Goal: Transaction & Acquisition: Purchase product/service

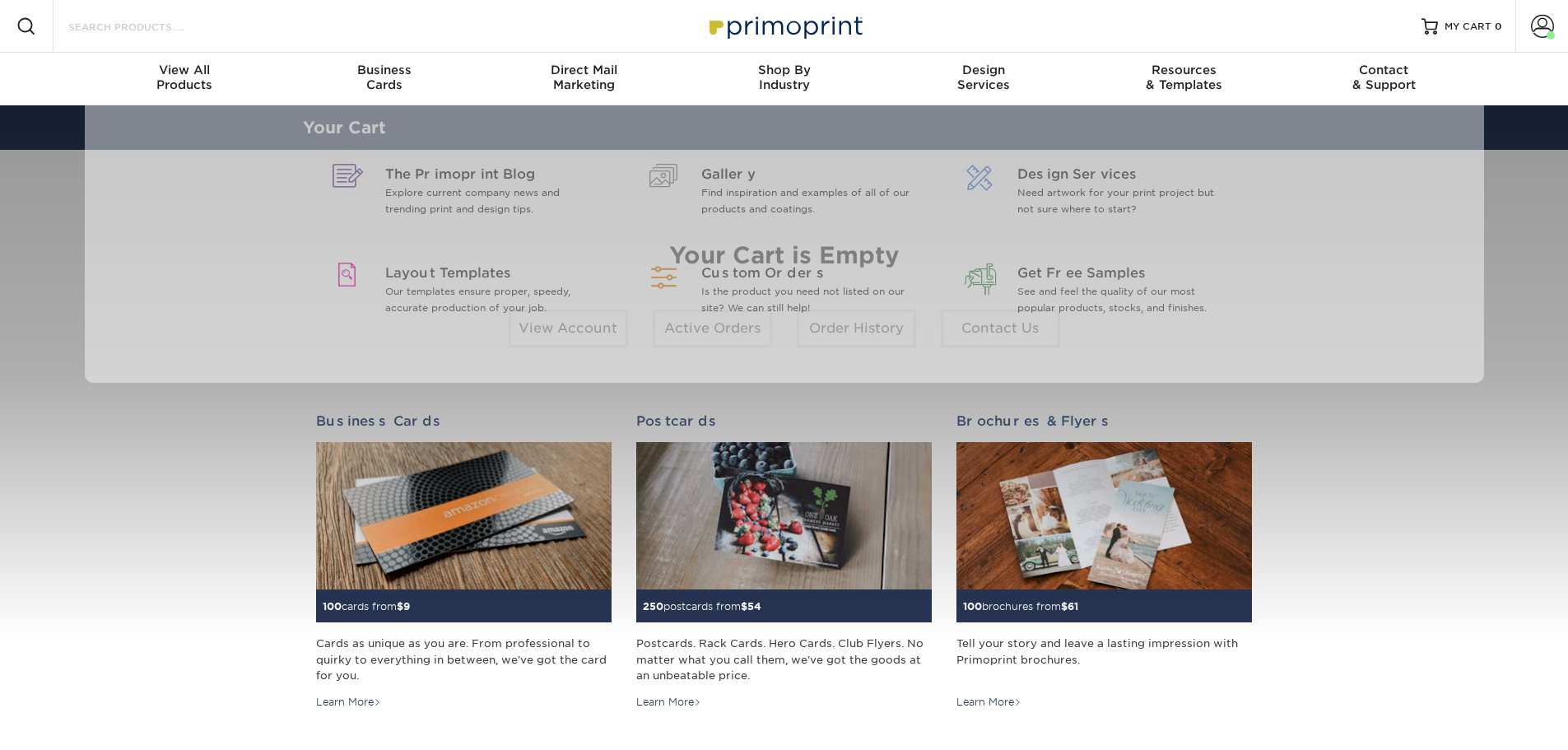
click at [148, 31] on input "Search Products" at bounding box center [147, 27] width 161 height 20
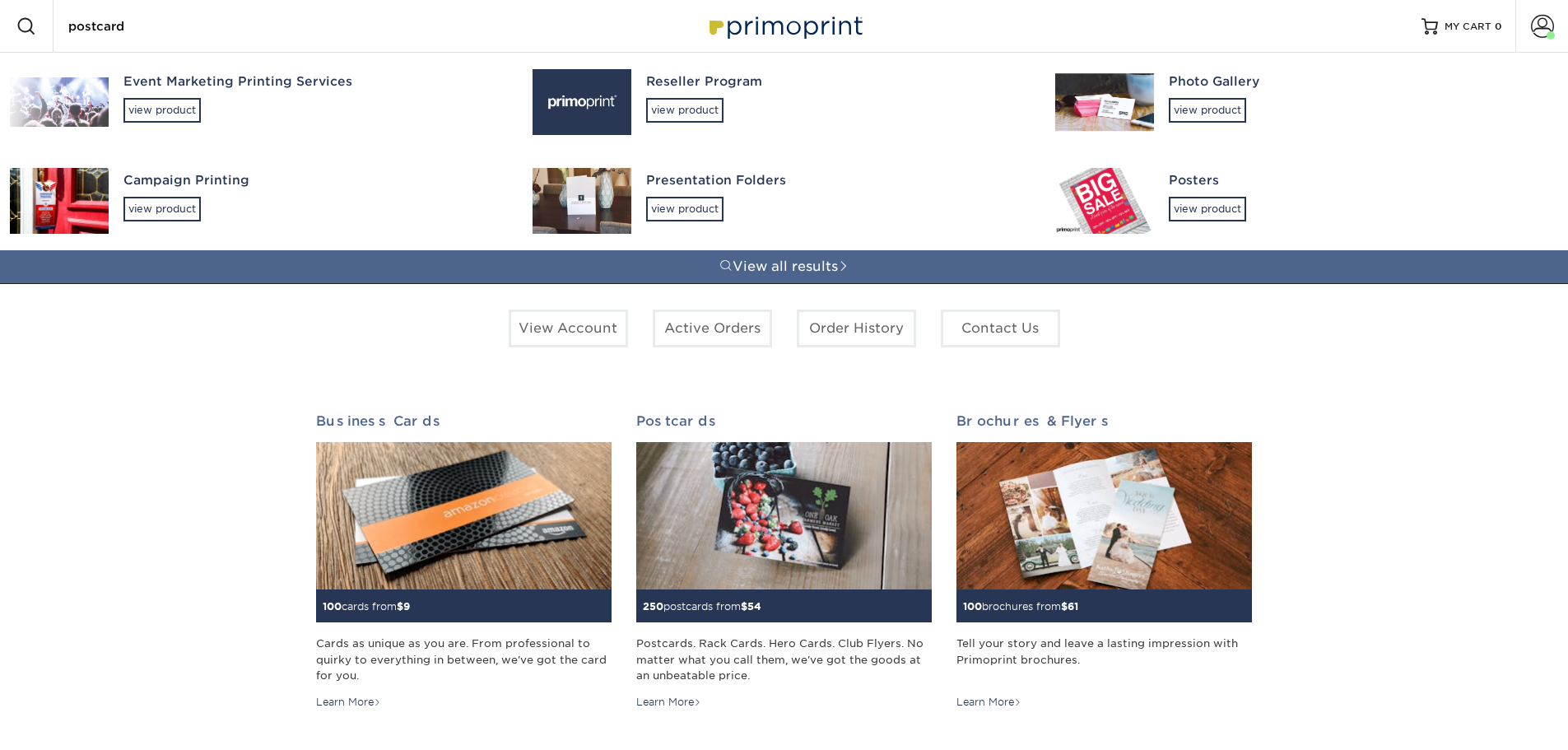
type input "postcard"
click at [673, 118] on div "view product" at bounding box center [685, 110] width 77 height 25
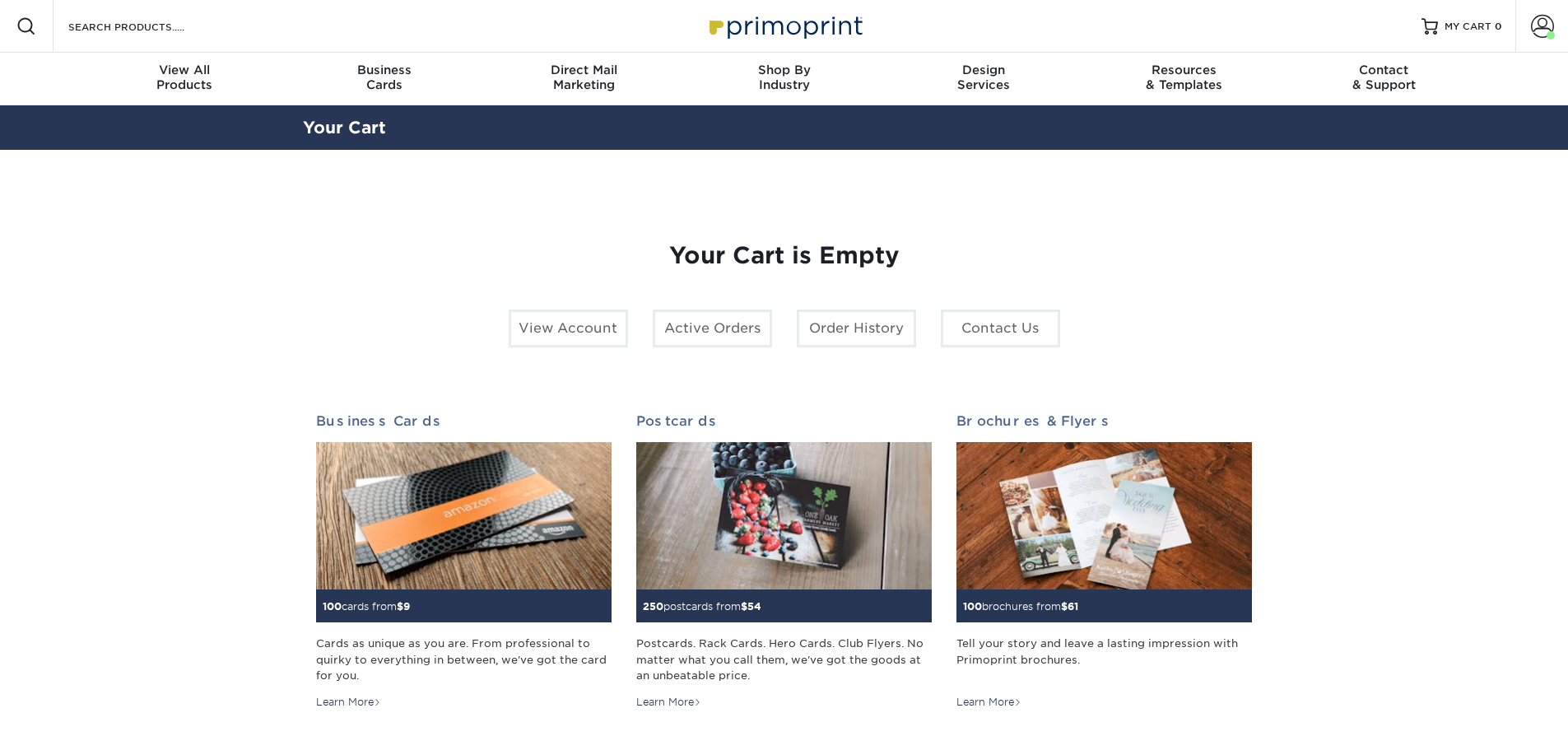
click at [186, 37] on div "Search Products" at bounding box center [140, 26] width 174 height 52
click at [182, 29] on input "Search Products" at bounding box center [147, 27] width 161 height 20
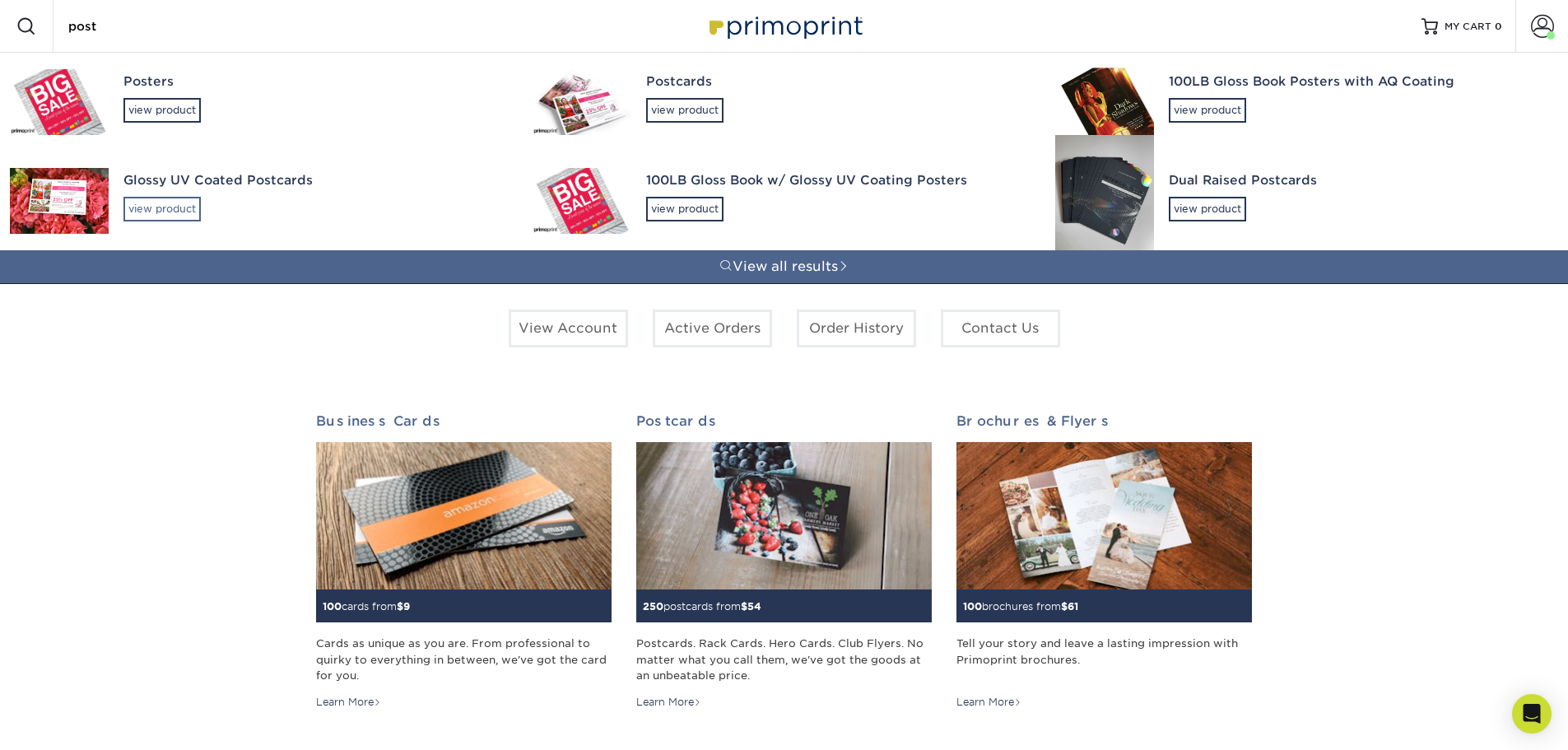
type input "post"
click at [167, 215] on div "view product" at bounding box center [162, 208] width 77 height 25
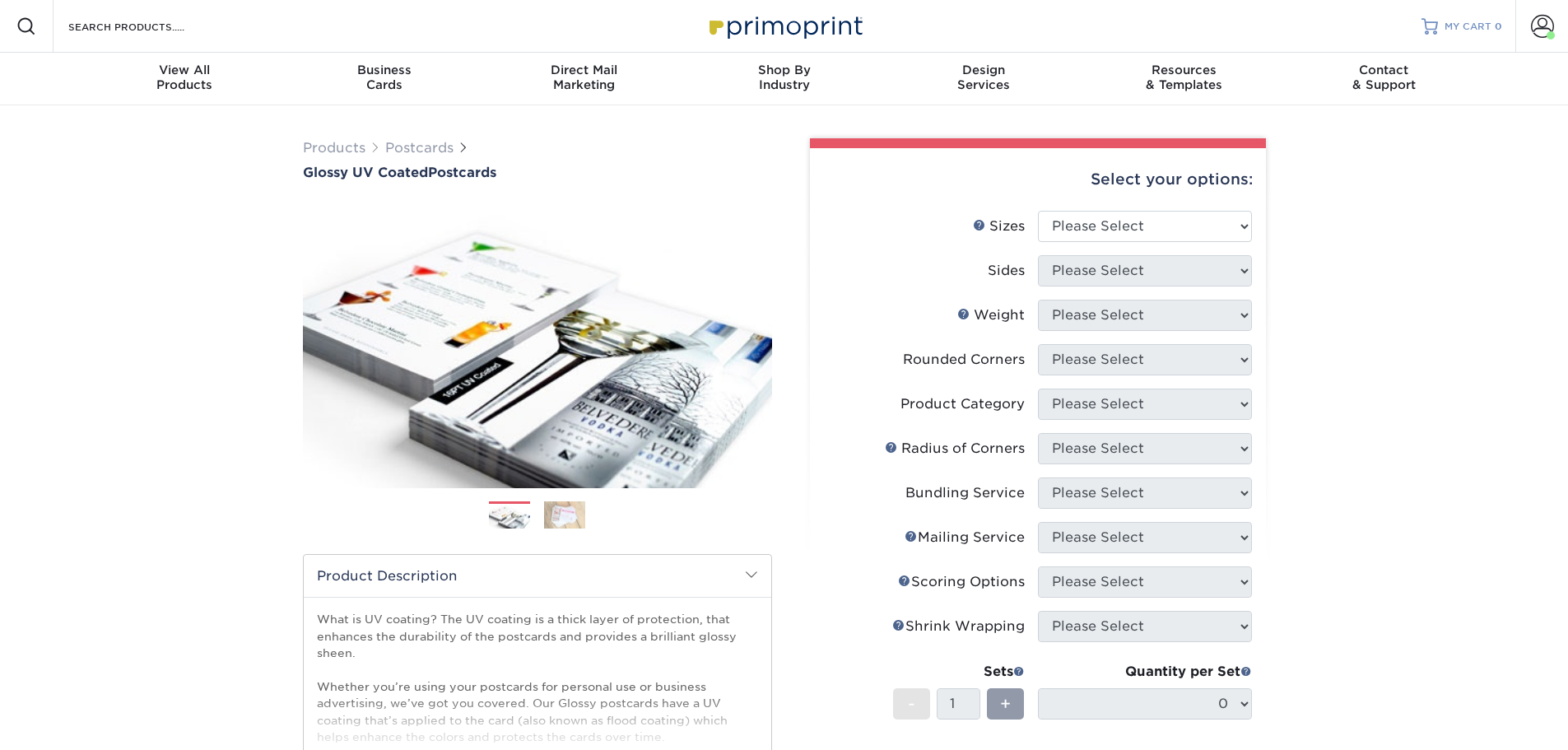
click at [1462, 23] on span "MY CART" at bounding box center [1468, 27] width 47 height 14
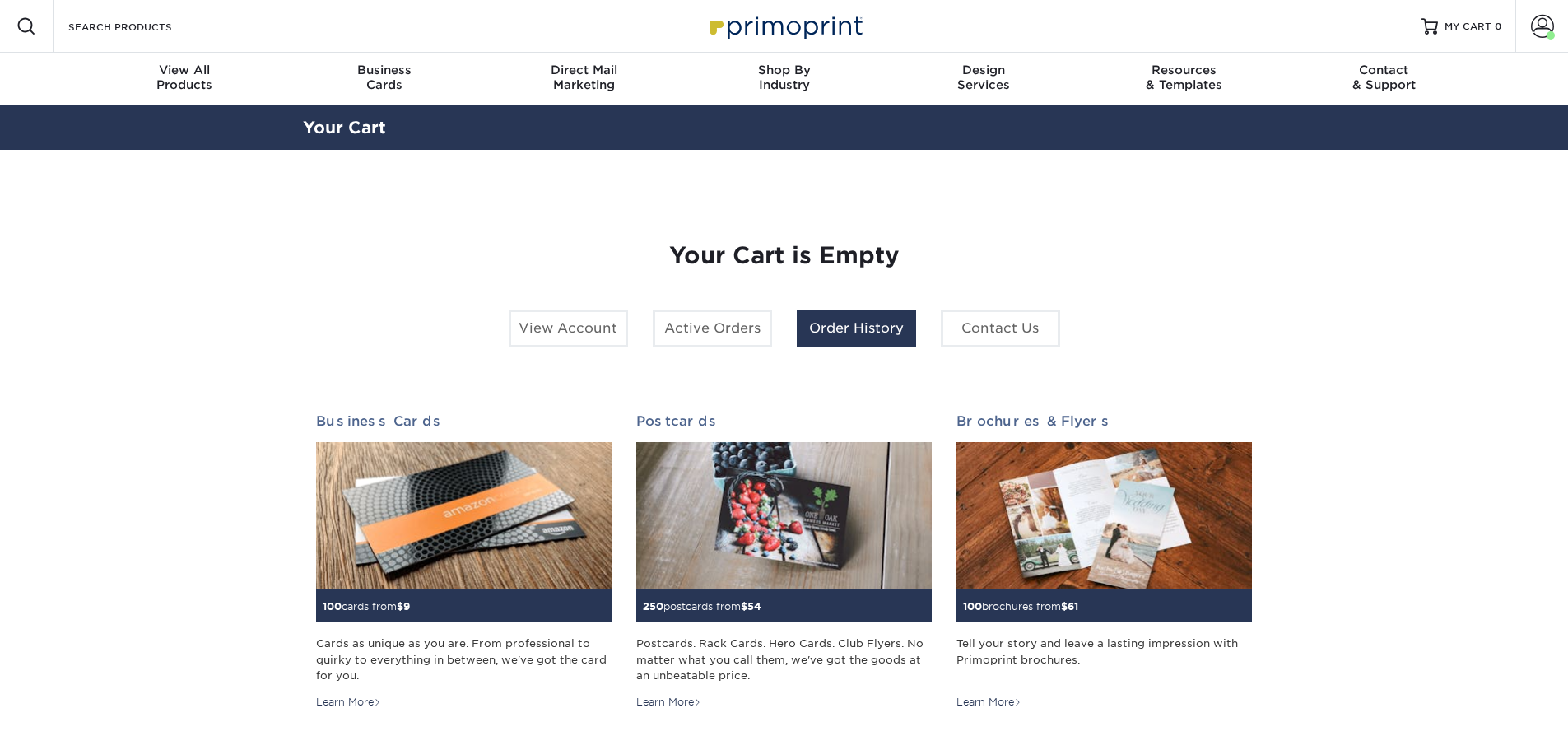
click at [839, 332] on link "Order History" at bounding box center [857, 329] width 119 height 38
click at [829, 333] on link "Order History" at bounding box center [857, 329] width 119 height 38
